Goal: Find specific page/section: Find specific page/section

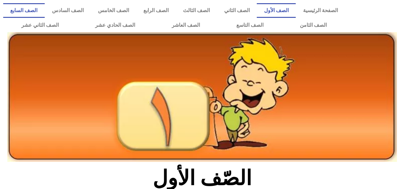
click at [45, 11] on link "الصف السابع" at bounding box center [24, 10] width 42 height 15
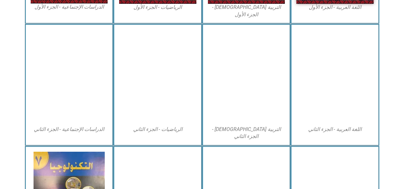
scroll to position [298, 0]
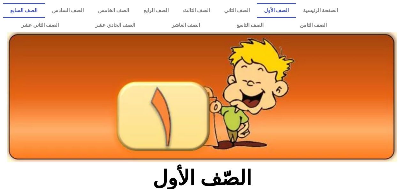
click at [45, 10] on link "الصف السابع" at bounding box center [24, 10] width 42 height 15
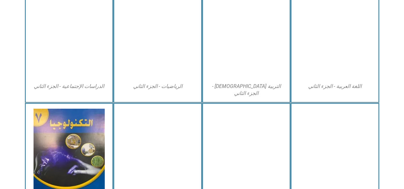
scroll to position [353, 0]
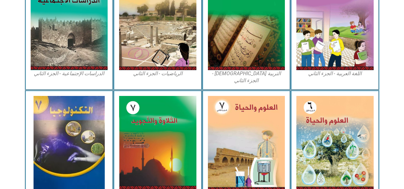
click at [326, 128] on img at bounding box center [334, 143] width 77 height 94
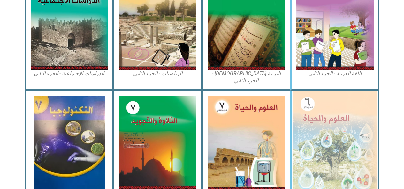
click at [326, 128] on img at bounding box center [335, 142] width 85 height 103
click at [332, 118] on img at bounding box center [335, 142] width 85 height 103
click at [330, 117] on img at bounding box center [335, 142] width 85 height 103
click at [329, 114] on img at bounding box center [335, 142] width 85 height 103
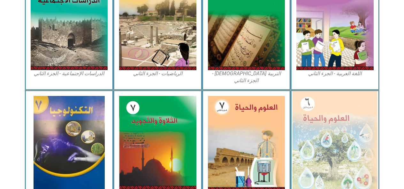
click at [329, 114] on img at bounding box center [335, 142] width 85 height 103
click at [329, 112] on img at bounding box center [335, 142] width 85 height 103
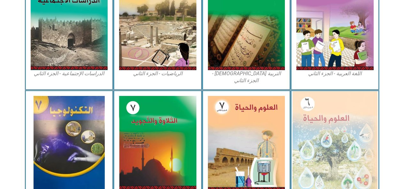
click at [327, 112] on img at bounding box center [335, 142] width 85 height 103
